Goal: Task Accomplishment & Management: Manage account settings

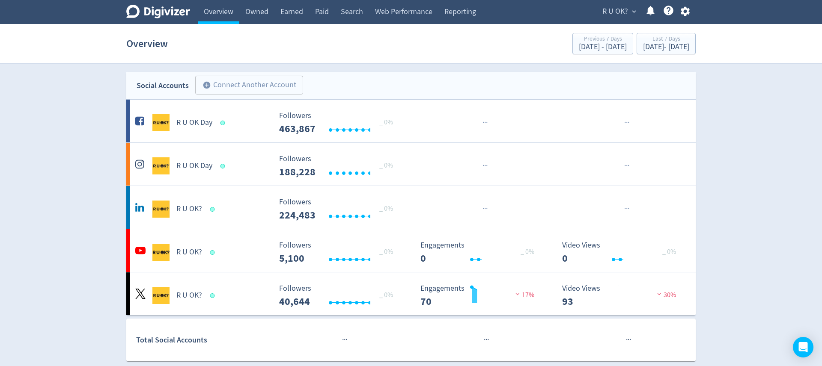
click at [611, 3] on div "R U OK? expand_more Help Center - Searchable support on using Digivizer" at bounding box center [644, 12] width 103 height 24
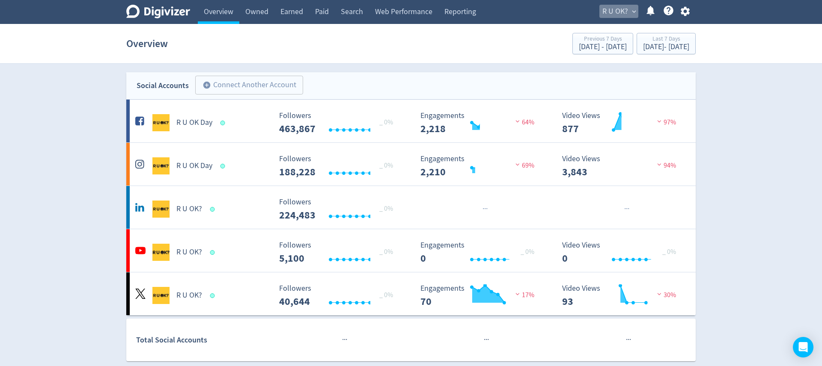
drag, startPoint x: 616, startPoint y: 11, endPoint x: 622, endPoint y: 24, distance: 13.8
click at [619, 12] on span "R U OK?" at bounding box center [615, 12] width 26 height 14
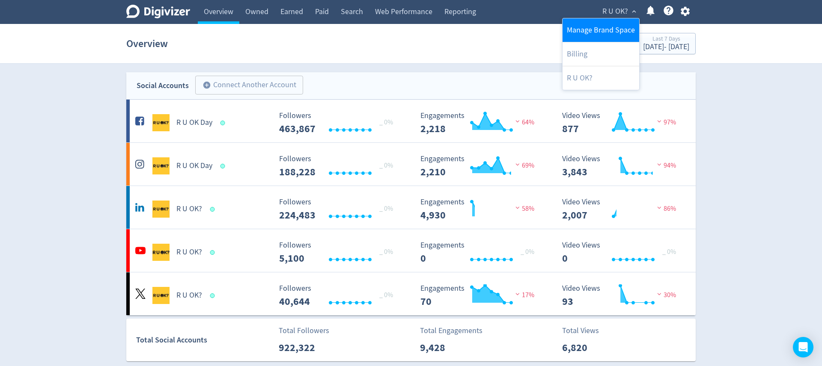
click at [613, 32] on link "Manage Brand Space" at bounding box center [600, 30] width 77 height 24
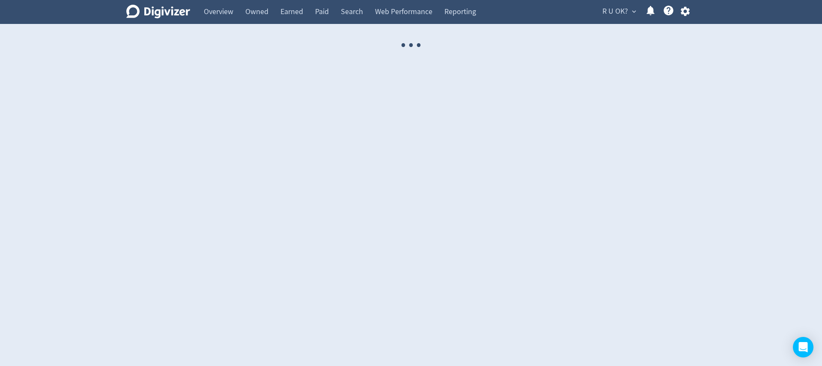
select select "USER"
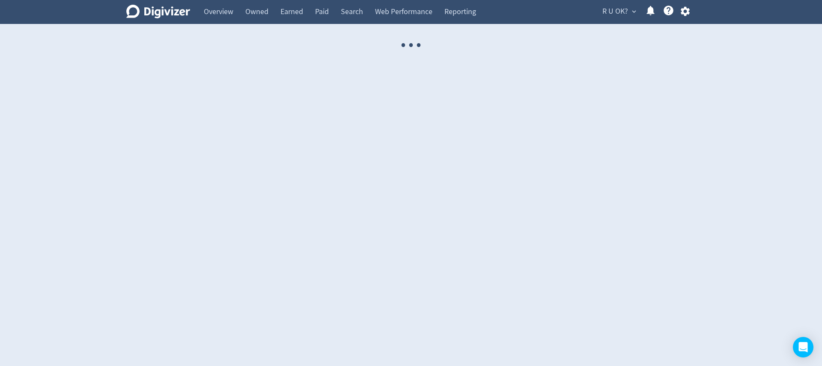
select select "USER"
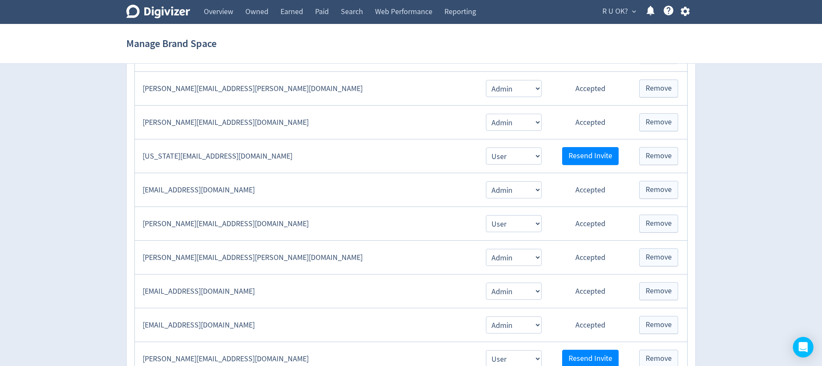
scroll to position [267, 0]
click at [602, 157] on span "Resend Invite" at bounding box center [590, 156] width 44 height 8
